Goal: Complete application form

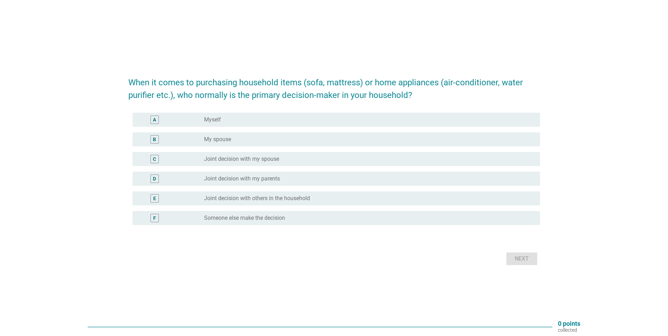
click at [256, 117] on div "radio_button_unchecked Myself" at bounding box center [366, 119] width 325 height 7
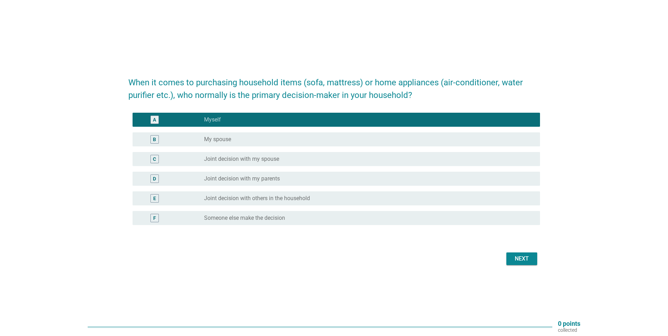
click at [521, 265] on div "Next" at bounding box center [334, 258] width 412 height 17
click at [532, 257] on button "Next" at bounding box center [521, 258] width 31 height 13
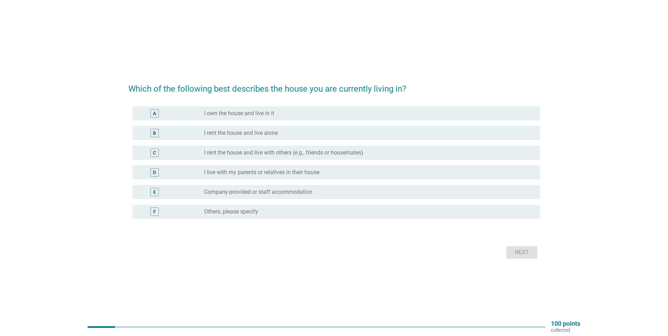
click at [308, 174] on label "I live with my parents or relatives in their house" at bounding box center [261, 172] width 115 height 7
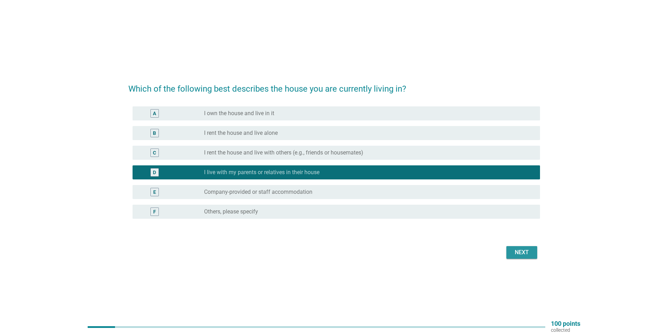
click at [525, 253] on div "Next" at bounding box center [522, 252] width 20 height 8
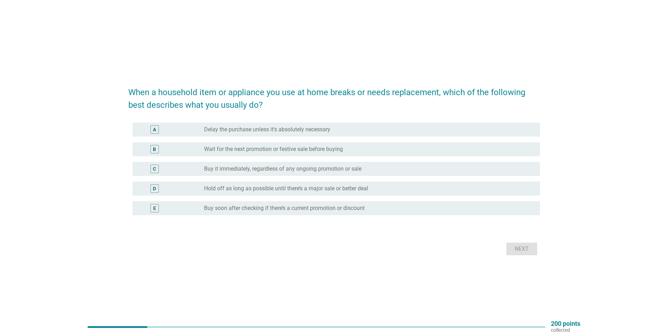
click at [347, 148] on div "radio_button_unchecked Wait for the next promotion or festive sale before buying" at bounding box center [366, 149] width 325 height 7
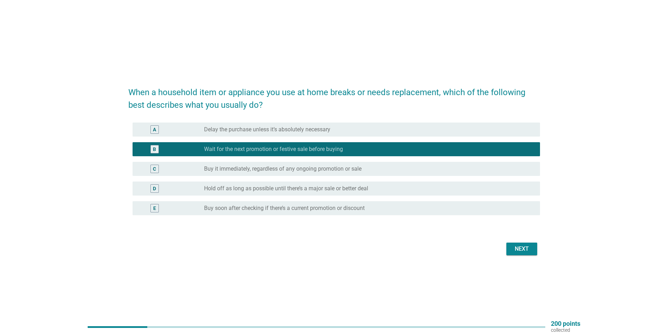
click at [522, 258] on div "When a household item or appliance you use at home breaks or needs replacement,…" at bounding box center [334, 167] width 423 height 189
click at [524, 250] on div "Next" at bounding box center [522, 248] width 20 height 8
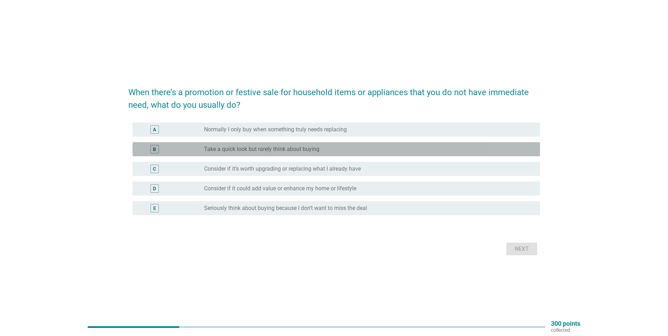
click at [332, 146] on div "radio_button_unchecked Take a quick look but rarely think about buying" at bounding box center [366, 149] width 325 height 7
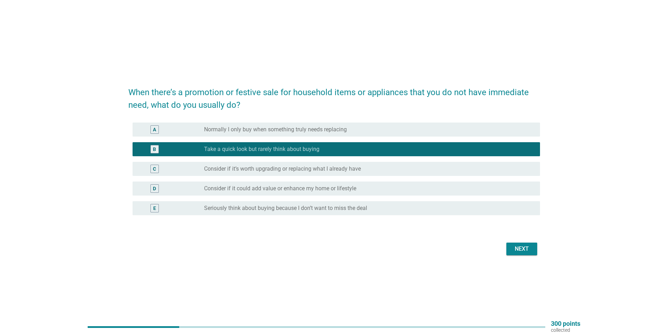
click at [335, 165] on label "Consider if it’s worth upgrading or replacing what I already have" at bounding box center [282, 168] width 157 height 7
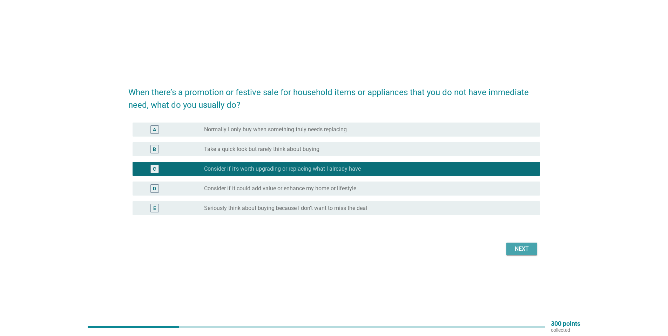
click at [513, 247] on div "Next" at bounding box center [522, 248] width 20 height 8
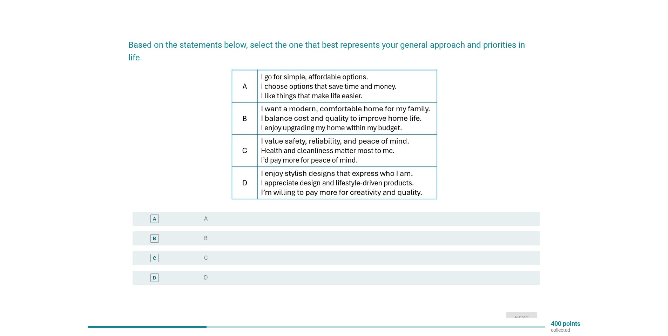
click at [285, 270] on div "D radio_button_unchecked D" at bounding box center [336, 277] width 407 height 14
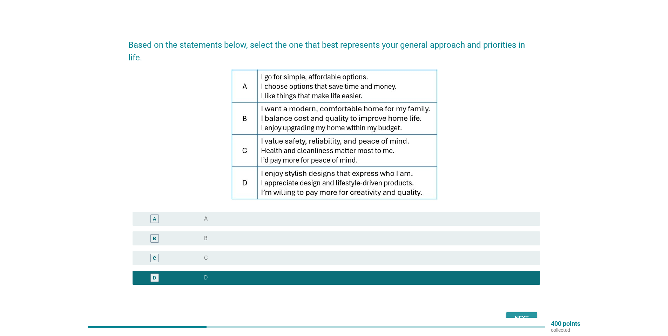
click at [516, 314] on div "Next" at bounding box center [522, 318] width 20 height 8
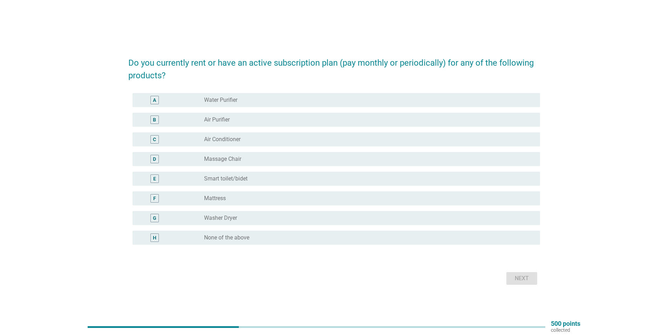
click at [334, 239] on div "radio_button_unchecked None of the above" at bounding box center [366, 237] width 325 height 7
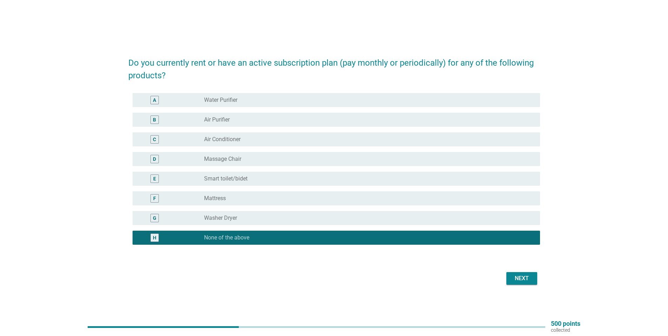
click at [526, 276] on div "Next" at bounding box center [522, 278] width 20 height 8
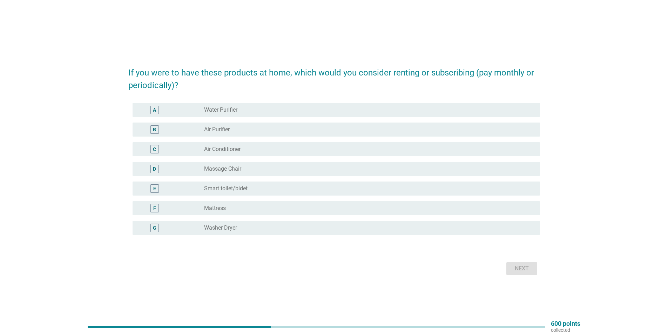
click at [351, 235] on div "G radio_button_unchecked Washer Dryer" at bounding box center [334, 228] width 412 height 20
click at [354, 227] on div "radio_button_unchecked Washer Dryer" at bounding box center [366, 227] width 325 height 7
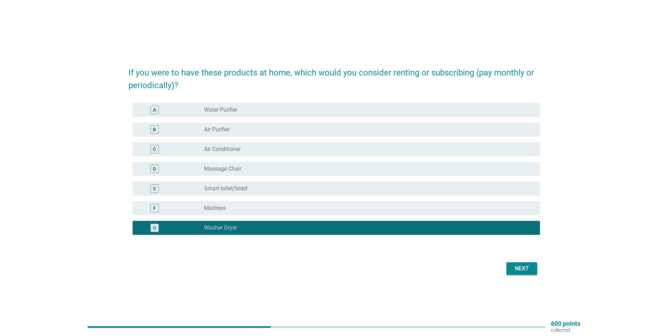
click at [325, 114] on div "radio_button_unchecked Water Purifier" at bounding box center [369, 110] width 330 height 8
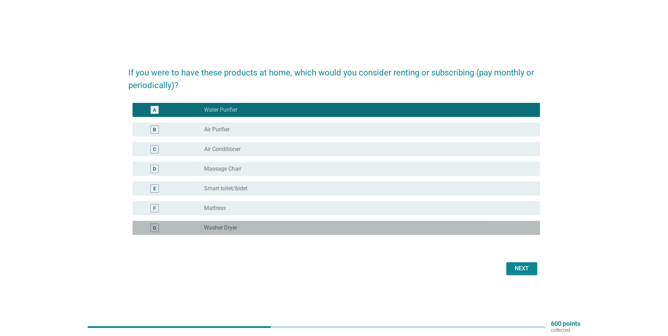
click at [289, 228] on div "radio_button_unchecked Washer Dryer" at bounding box center [366, 227] width 325 height 7
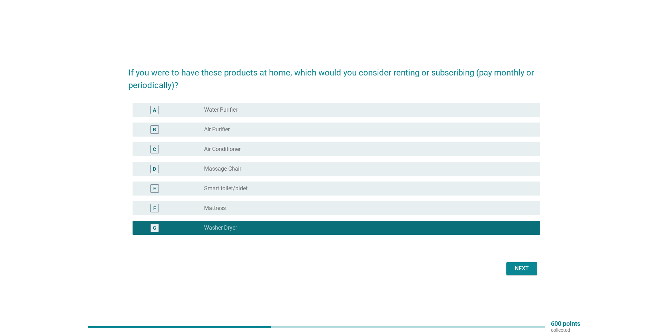
click at [521, 274] on button "Next" at bounding box center [521, 268] width 31 height 13
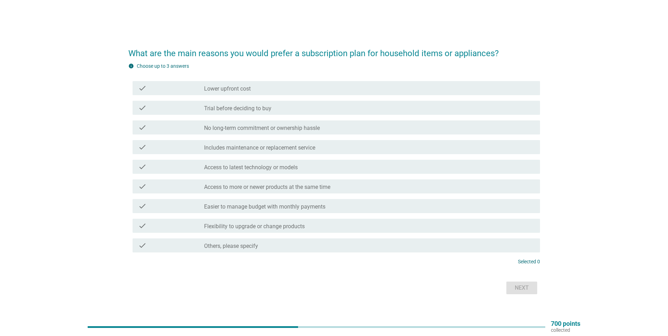
click at [267, 86] on div "check_box_outline_blank Lower upfront cost" at bounding box center [369, 88] width 330 height 8
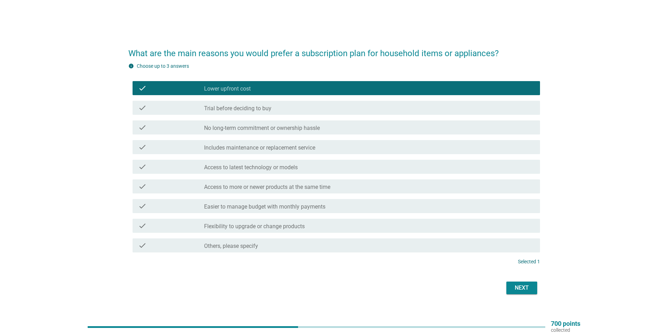
click at [280, 107] on div "check_box_outline_blank Trial before deciding to buy" at bounding box center [369, 107] width 330 height 8
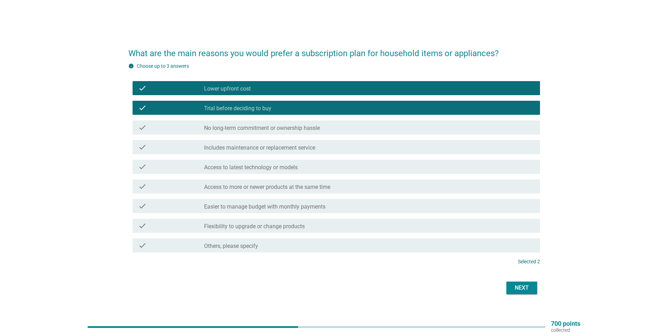
click at [202, 127] on div "check" at bounding box center [171, 127] width 66 height 8
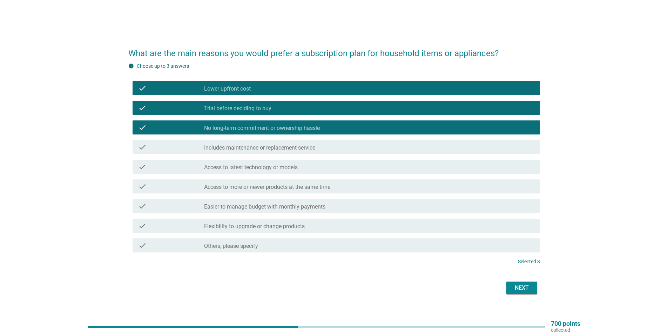
click at [202, 128] on div "check" at bounding box center [171, 127] width 66 height 8
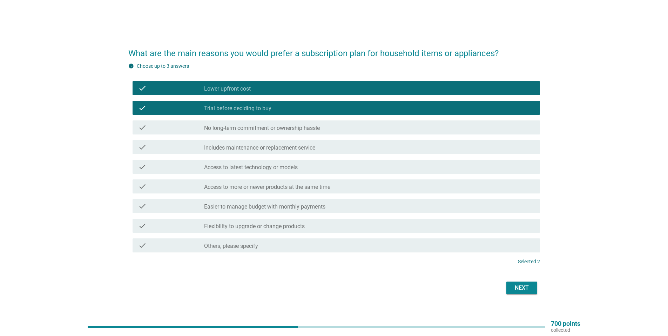
click at [205, 146] on label "Includes maintenance or replacement service" at bounding box center [259, 147] width 111 height 7
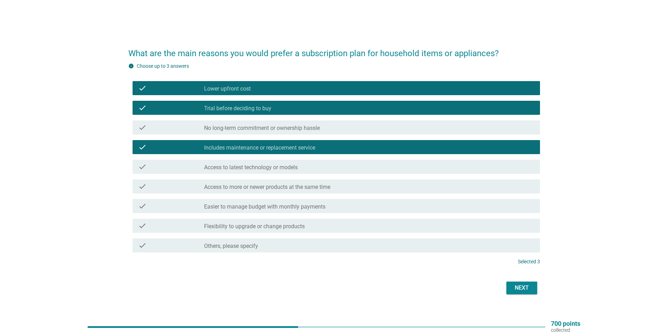
click at [507, 293] on button "Next" at bounding box center [521, 287] width 31 height 13
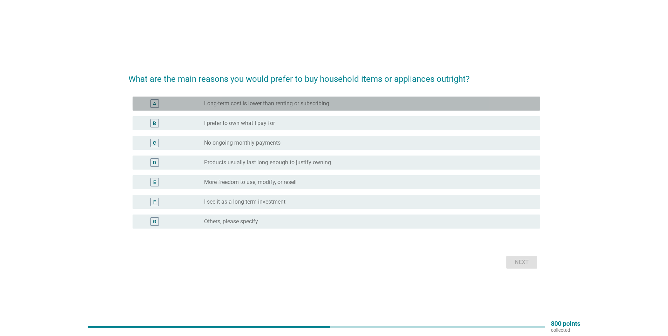
click at [312, 103] on label "Long-term cost is lower than renting or subscribing" at bounding box center [266, 103] width 125 height 7
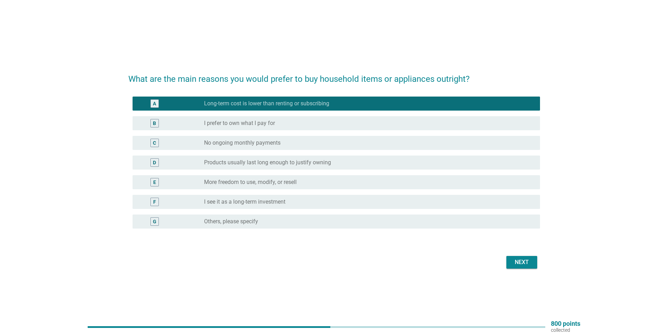
click at [330, 167] on div "D radio_button_unchecked Products usually last long enough to justify owning" at bounding box center [336, 162] width 407 height 14
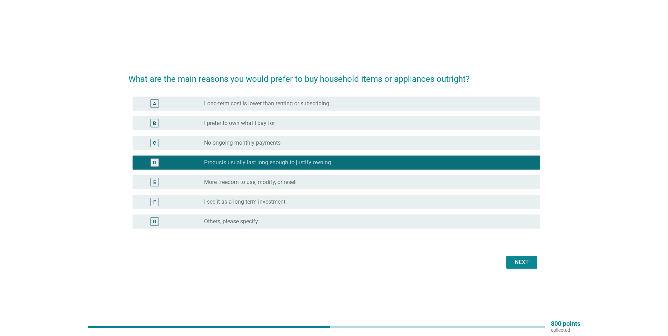
click at [521, 259] on div "Next" at bounding box center [522, 262] width 20 height 8
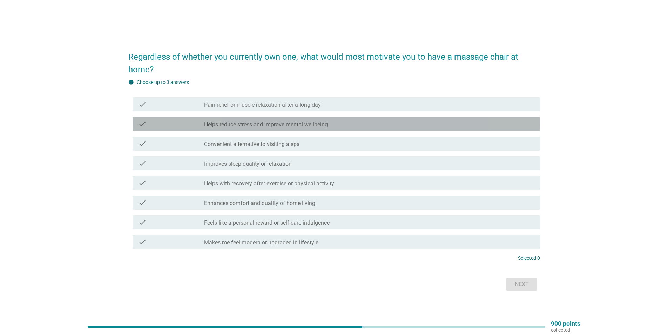
click at [305, 124] on label "Helps reduce stress and improve mental wellbeing" at bounding box center [266, 124] width 124 height 7
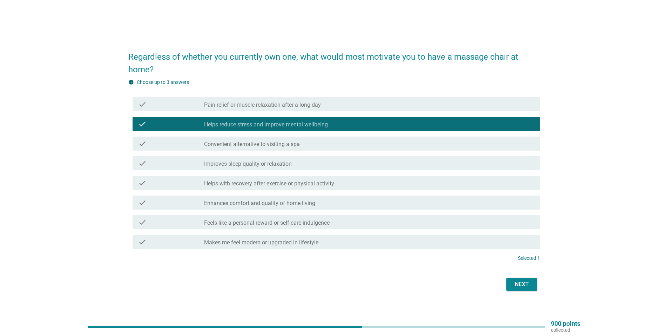
click at [306, 105] on label "Pain relief or muscle relaxation after a long day" at bounding box center [262, 104] width 117 height 7
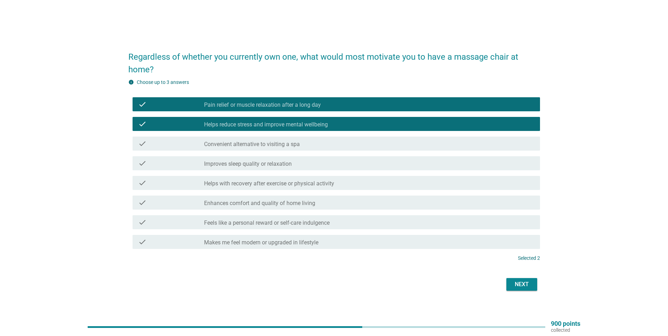
click at [283, 203] on label "Enhances comfort and quality of home living" at bounding box center [259, 203] width 111 height 7
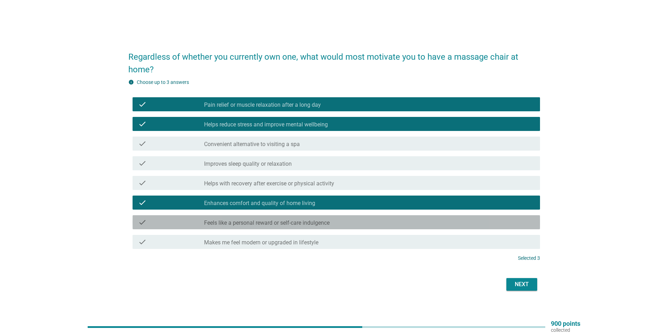
click at [377, 225] on div "check_box_outline_blank Feels like a personal reward or self-care indulgence" at bounding box center [369, 222] width 330 height 8
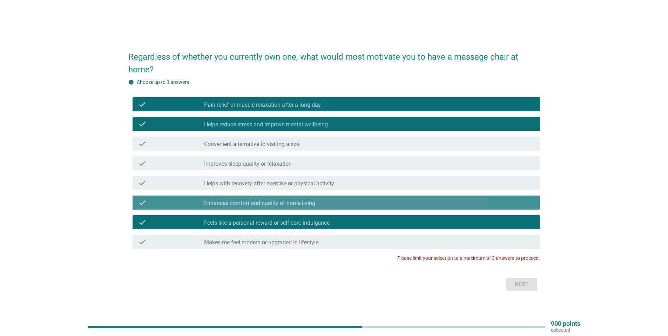
click at [353, 198] on div "check_box Enhances comfort and quality of home living" at bounding box center [369, 202] width 330 height 8
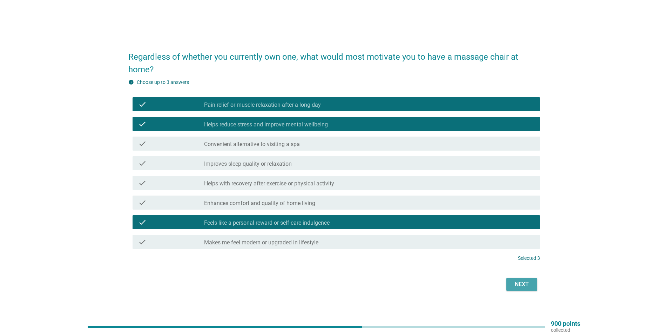
click at [524, 283] on div "Next" at bounding box center [522, 284] width 20 height 8
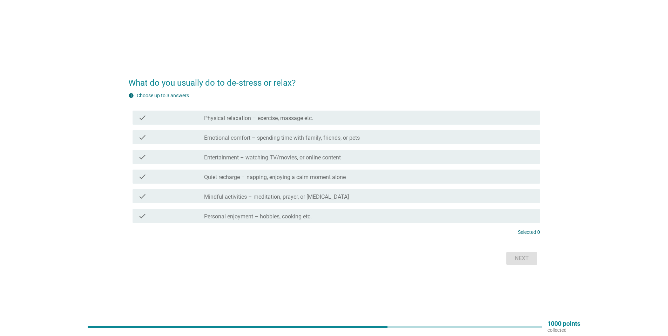
click at [284, 121] on label "Physical relaxation – exercise, massage etc." at bounding box center [258, 118] width 109 height 7
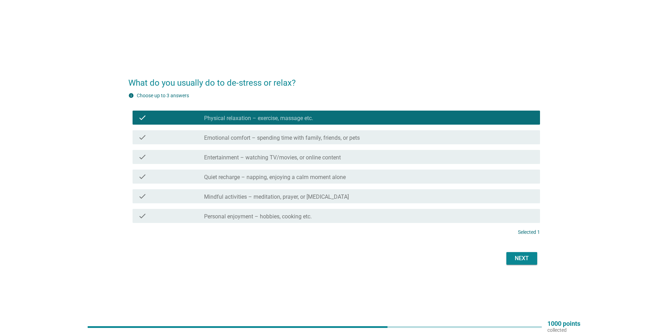
click at [276, 155] on label "Entertainment – watching TV/movies, or online content" at bounding box center [272, 157] width 137 height 7
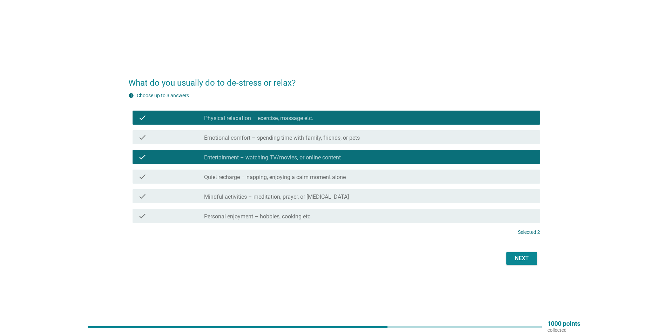
click at [199, 212] on div "check" at bounding box center [171, 215] width 66 height 8
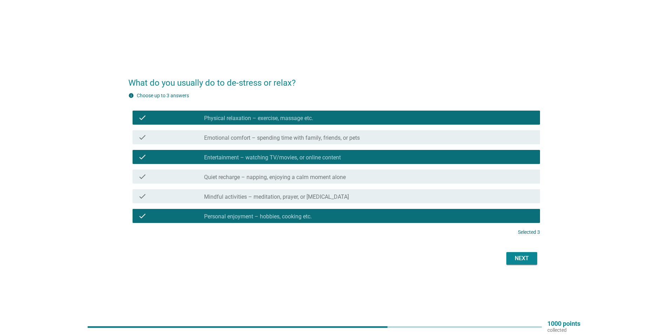
click at [525, 262] on div "Next" at bounding box center [522, 258] width 20 height 8
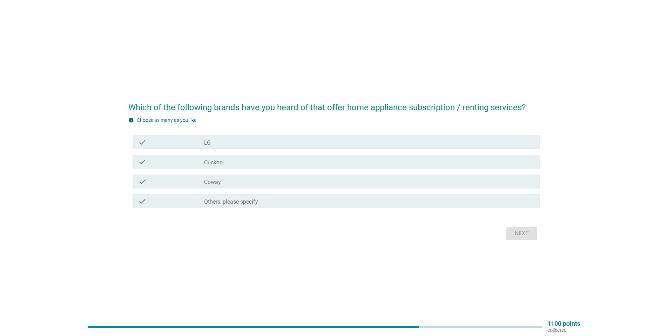
click at [232, 165] on div "check_box_outline_blank Cuckoo" at bounding box center [369, 161] width 330 height 8
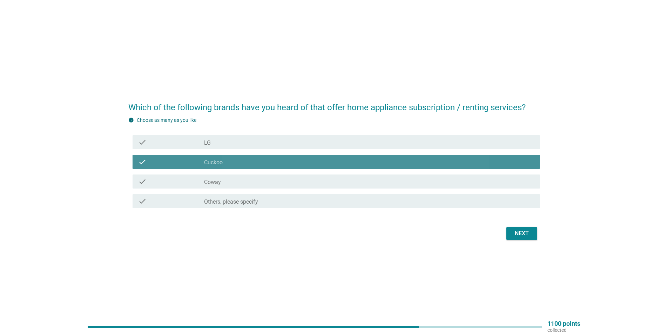
click at [235, 181] on div "check_box_outline_blank Coway" at bounding box center [369, 181] width 330 height 8
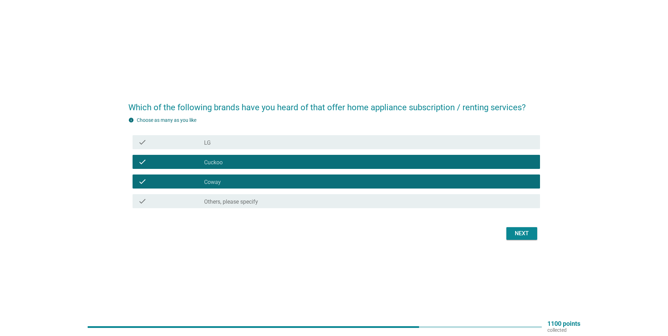
click at [516, 236] on div "Next" at bounding box center [522, 233] width 20 height 8
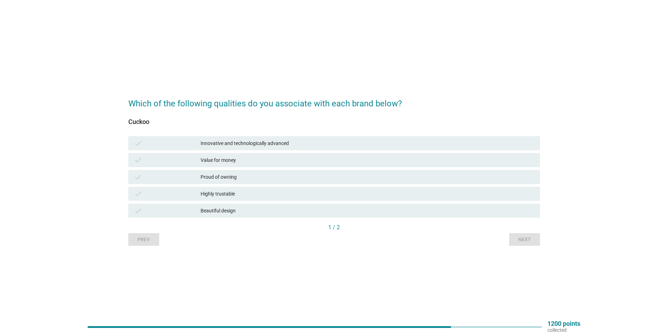
click at [235, 159] on div "Value for money" at bounding box center [368, 160] width 334 height 8
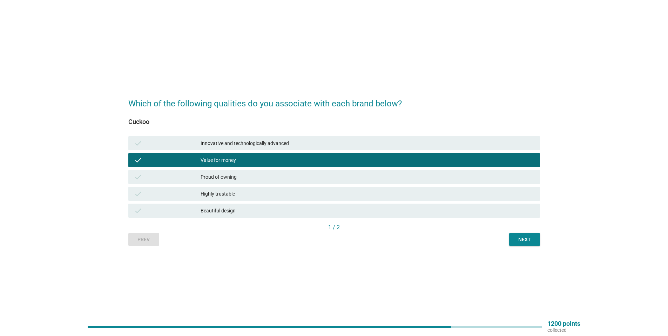
click at [251, 192] on div "Highly trustable" at bounding box center [368, 193] width 334 height 8
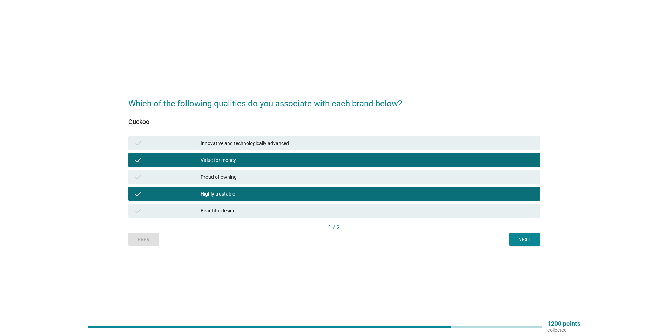
click at [516, 243] on div "Next" at bounding box center [525, 239] width 20 height 7
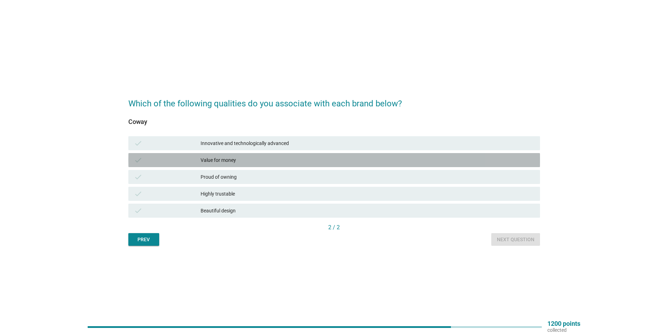
click at [232, 154] on div "check Value for money" at bounding box center [334, 160] width 412 height 14
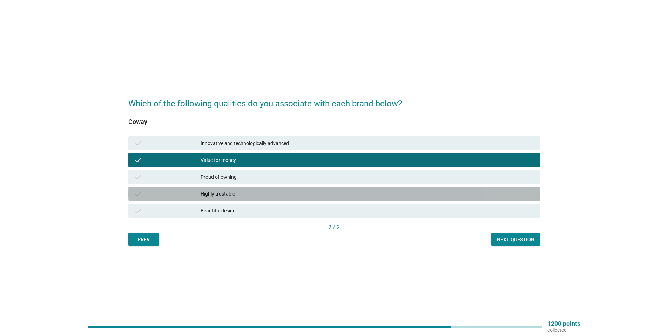
click at [235, 189] on div "check Highly trustable" at bounding box center [334, 194] width 412 height 14
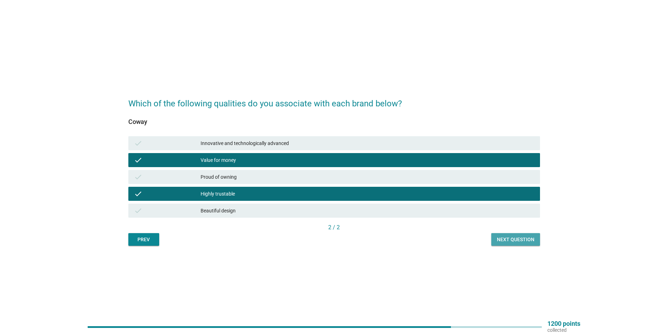
click at [527, 244] on button "Next question" at bounding box center [515, 239] width 49 height 13
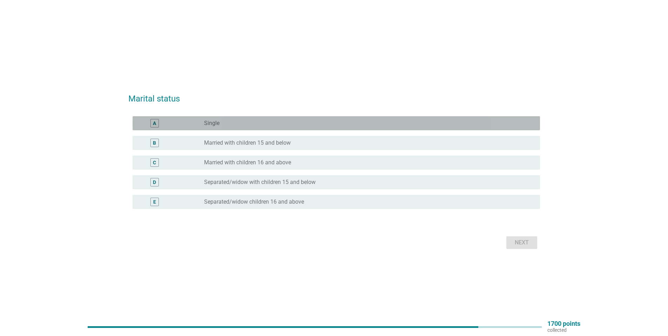
click at [269, 123] on div "radio_button_unchecked Single" at bounding box center [366, 123] width 325 height 7
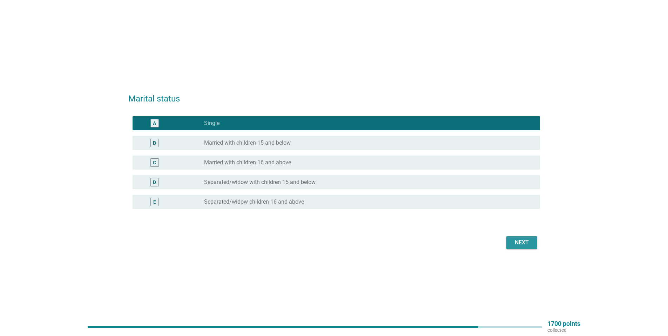
click at [512, 241] on button "Next" at bounding box center [521, 242] width 31 height 13
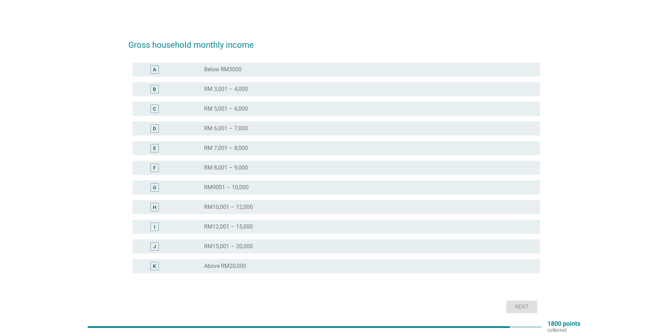
click at [274, 103] on div "C radio_button_unchecked RM 5,001 – 6,000" at bounding box center [336, 109] width 407 height 14
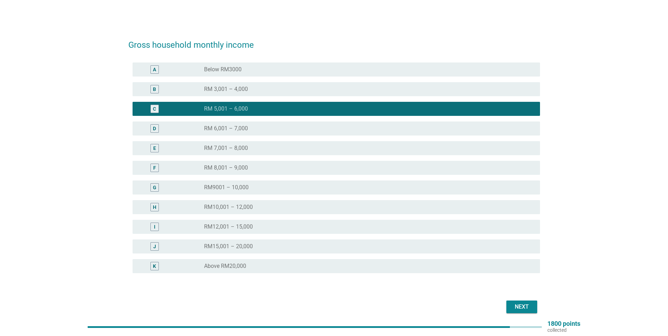
click at [510, 305] on button "Next" at bounding box center [521, 306] width 31 height 13
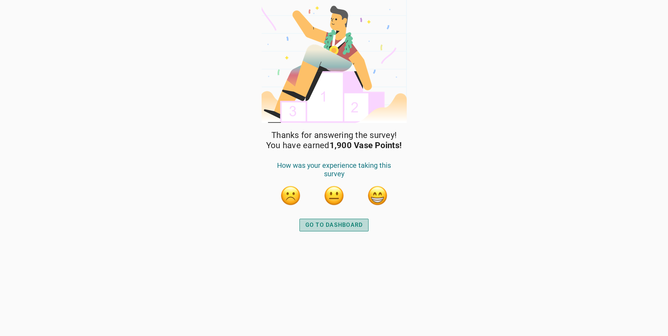
click at [318, 227] on div "GO TO DASHBOARD" at bounding box center [334, 225] width 58 height 8
